Goal: Navigation & Orientation: Find specific page/section

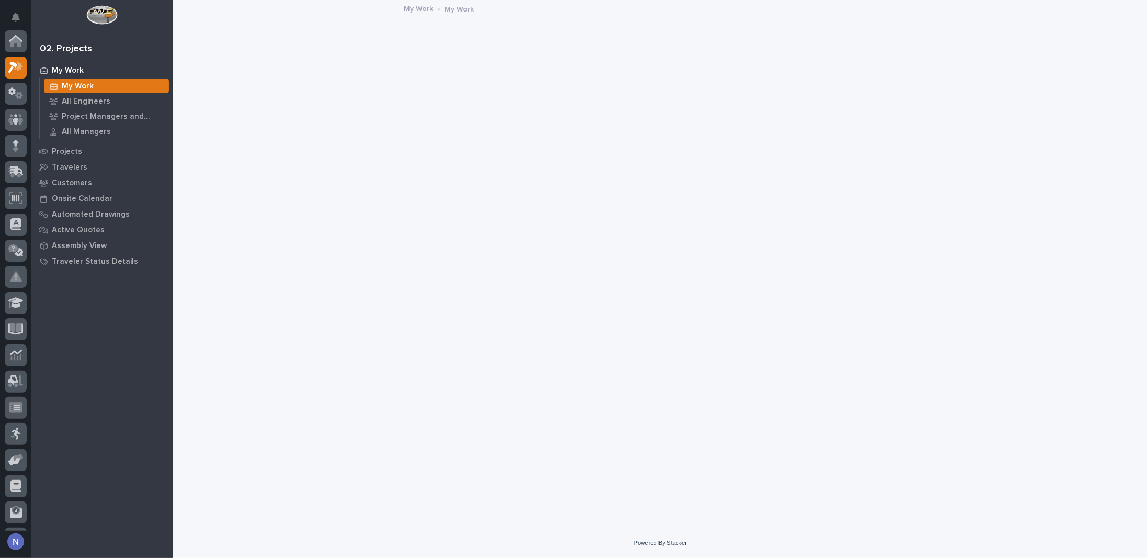
scroll to position [26, 0]
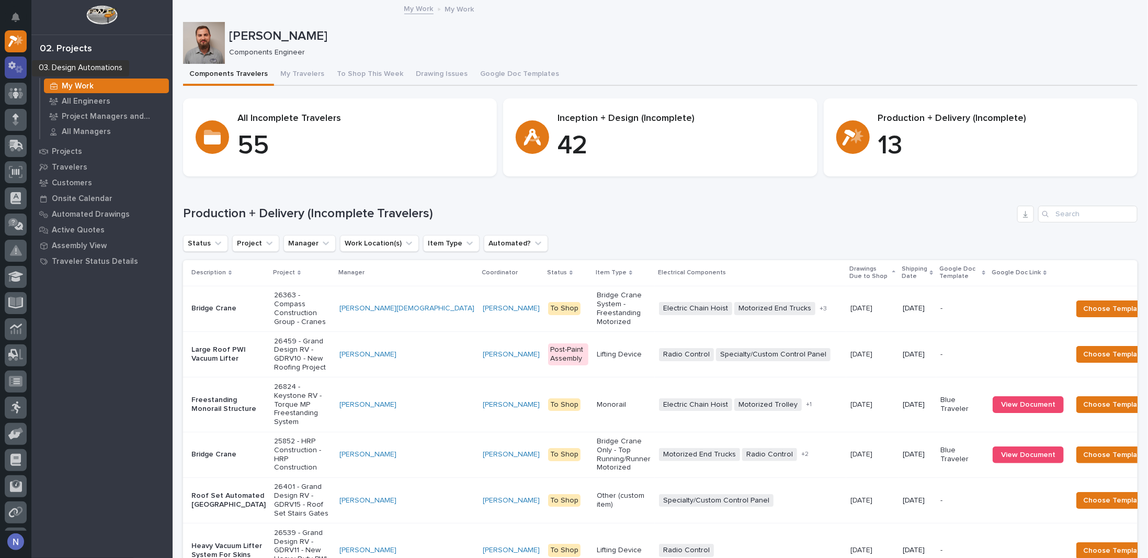
click at [9, 59] on div at bounding box center [16, 67] width 22 height 22
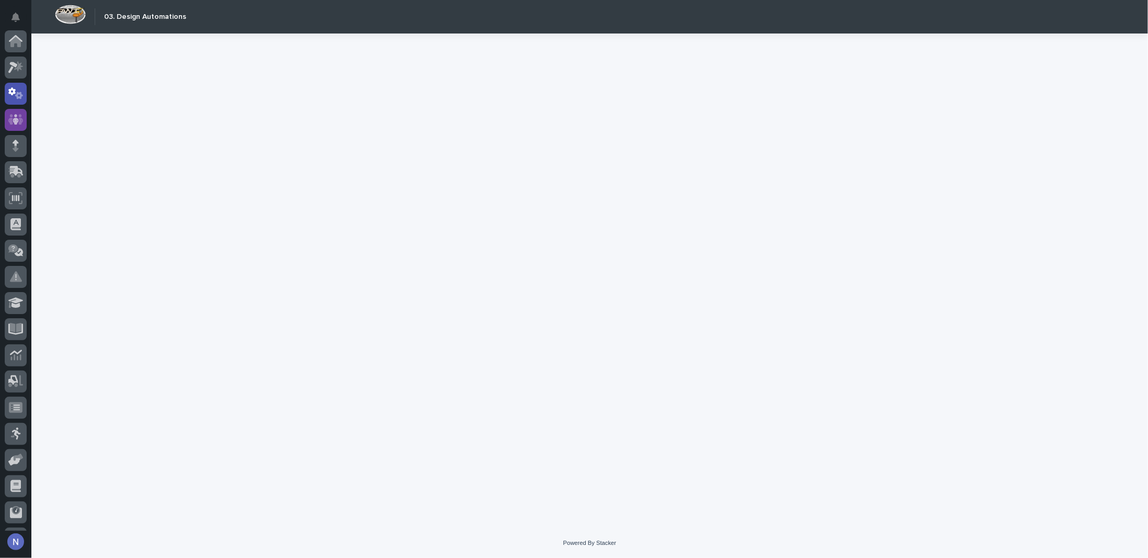
scroll to position [52, 0]
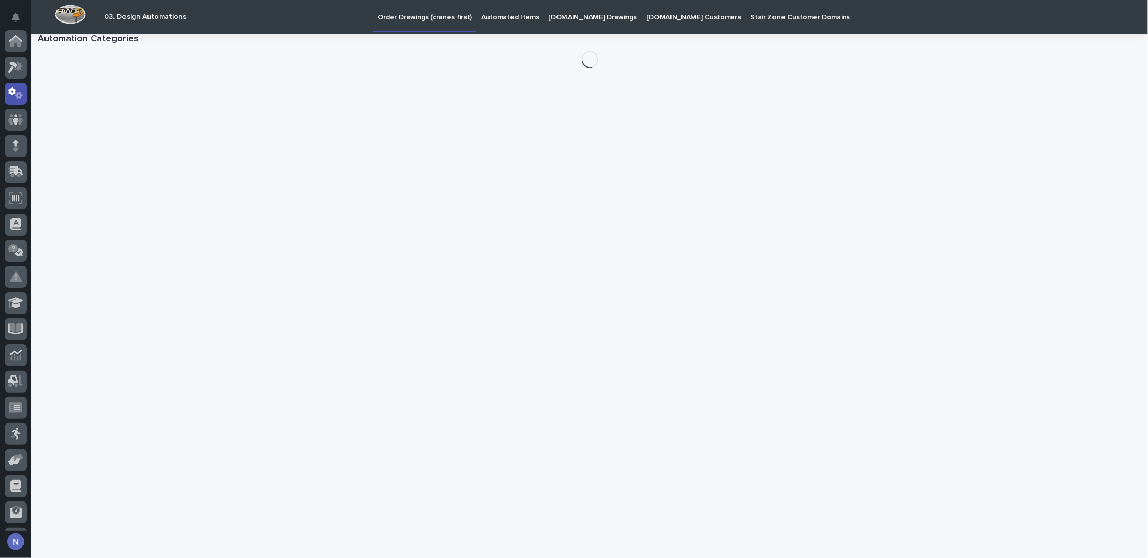
scroll to position [52, 0]
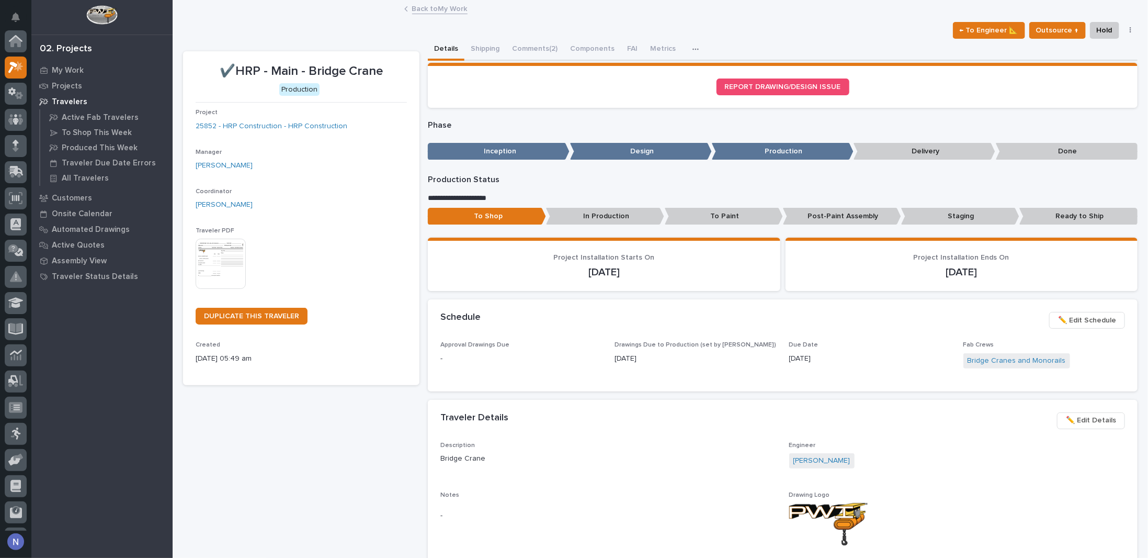
scroll to position [26, 0]
